Goal: Find specific page/section: Find specific page/section

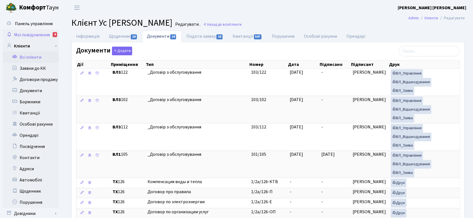
click at [27, 34] on span "Мої повідомлення" at bounding box center [32, 35] width 36 height 6
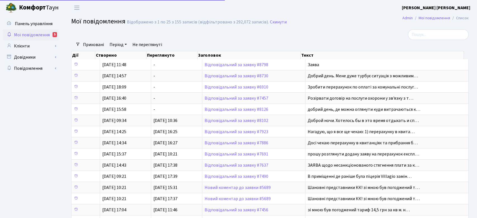
select select "25"
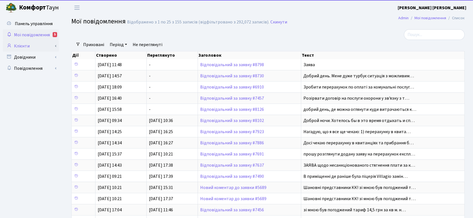
click at [26, 45] on link "Клієнти" at bounding box center [31, 46] width 56 height 11
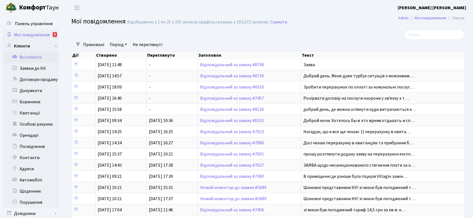
click at [26, 56] on link "Всі клієнти" at bounding box center [31, 57] width 56 height 11
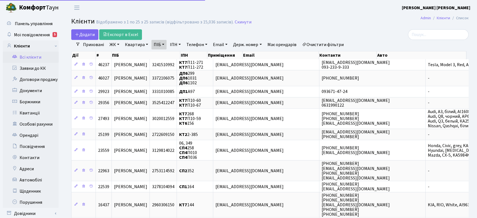
select select "25"
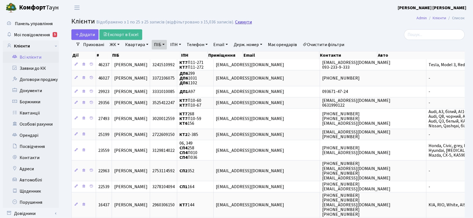
click at [244, 23] on link "Скинути" at bounding box center [243, 22] width 17 height 5
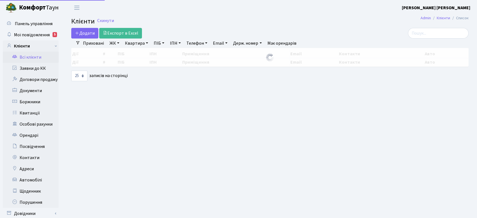
select select "25"
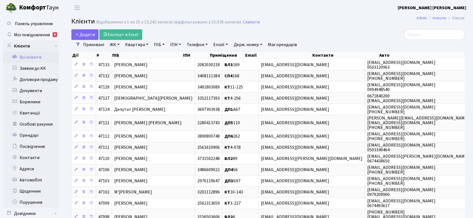
click at [157, 44] on link "ПІБ" at bounding box center [159, 45] width 15 height 10
type input "ткачук"
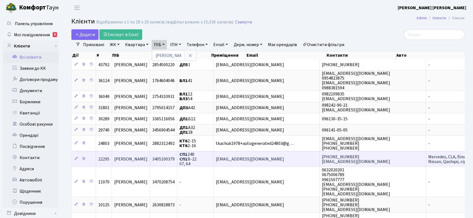
click at [147, 156] on span "Ткачук Максим Володимирович" at bounding box center [130, 159] width 33 height 6
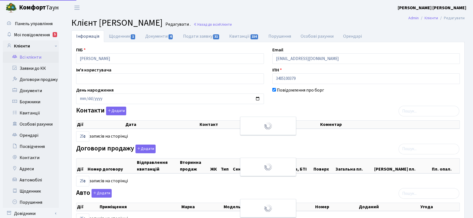
select select "25"
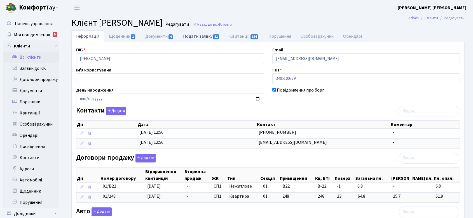
click at [209, 35] on link "Подати заявку 31" at bounding box center [201, 35] width 46 height 11
select select "25"
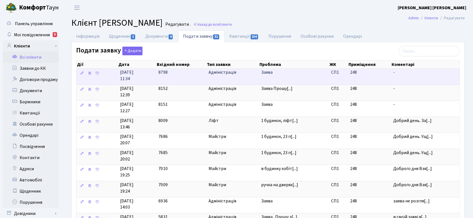
click at [269, 72] on span "Заява" at bounding box center [293, 72] width 65 height 6
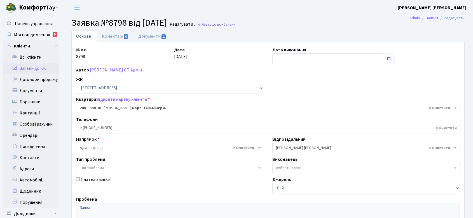
select select "20173"
click at [148, 35] on link "Документи 1" at bounding box center [151, 35] width 37 height 11
select select "25"
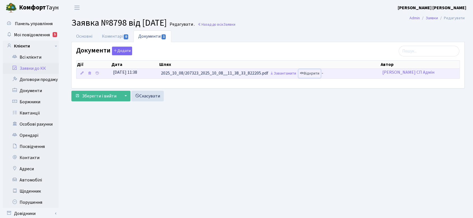
click at [316, 73] on link "Відкрити" at bounding box center [309, 73] width 22 height 9
